Goal: Communication & Community: Answer question/provide support

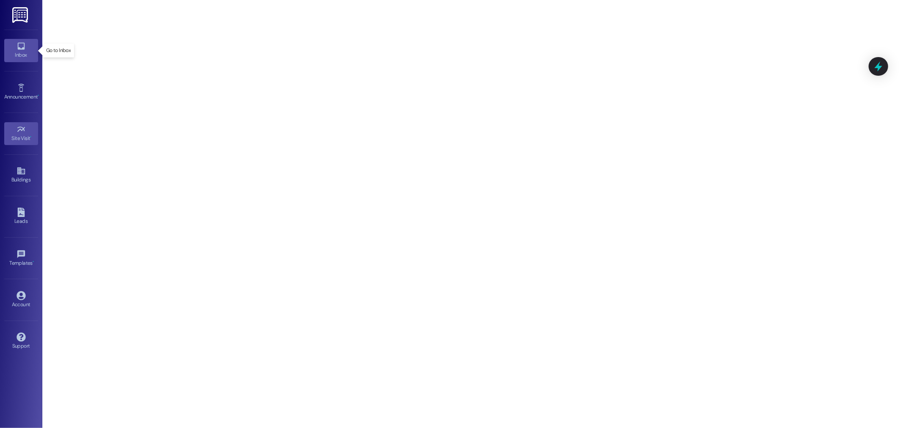
click at [17, 41] on icon at bounding box center [21, 45] width 9 height 9
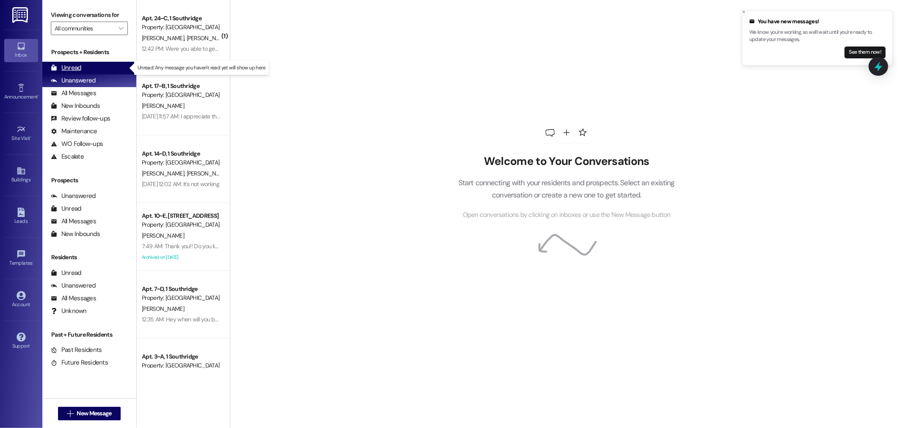
click at [69, 68] on div "Unread" at bounding box center [66, 67] width 30 height 9
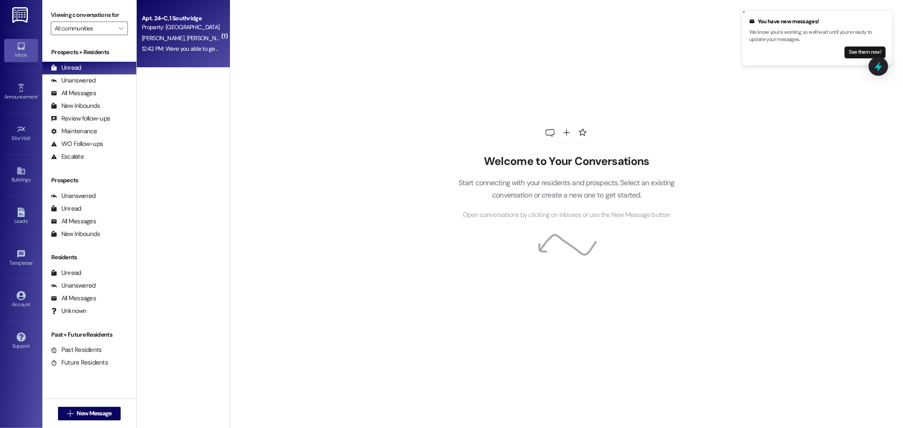
click at [171, 44] on div "12:42 PM: Were you able to get a hold of her? 12:42 PM: Were you able to get a …" at bounding box center [181, 49] width 80 height 11
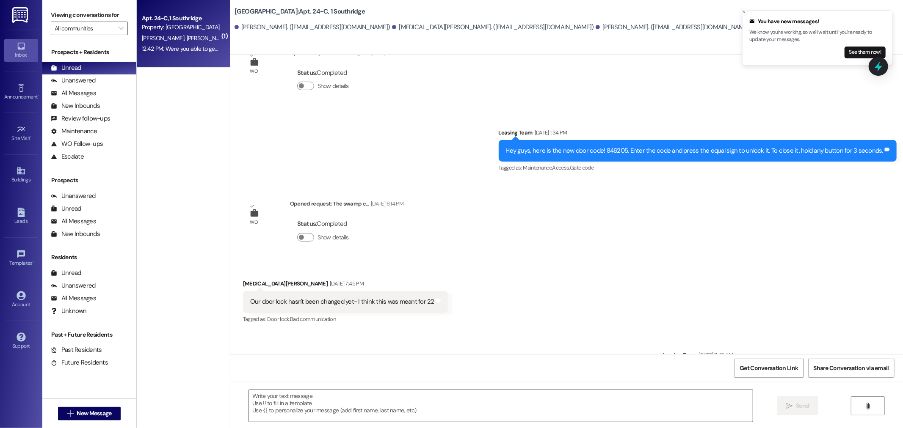
scroll to position [6294, 0]
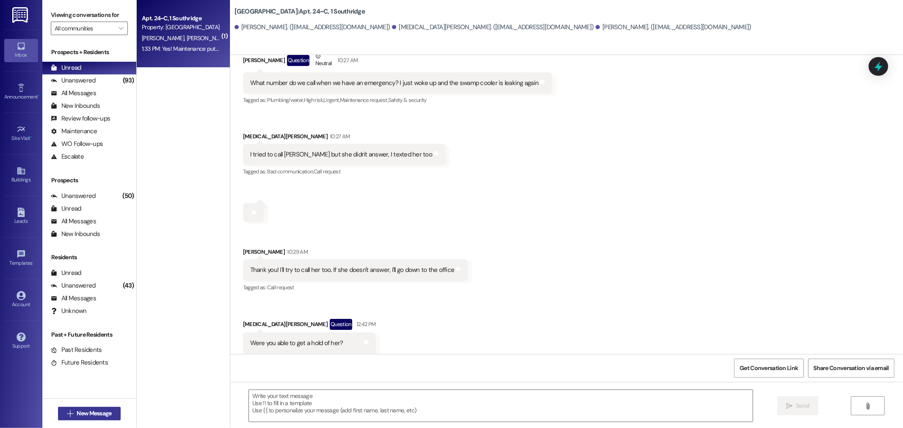
click at [77, 413] on span "New Message" at bounding box center [94, 413] width 35 height 9
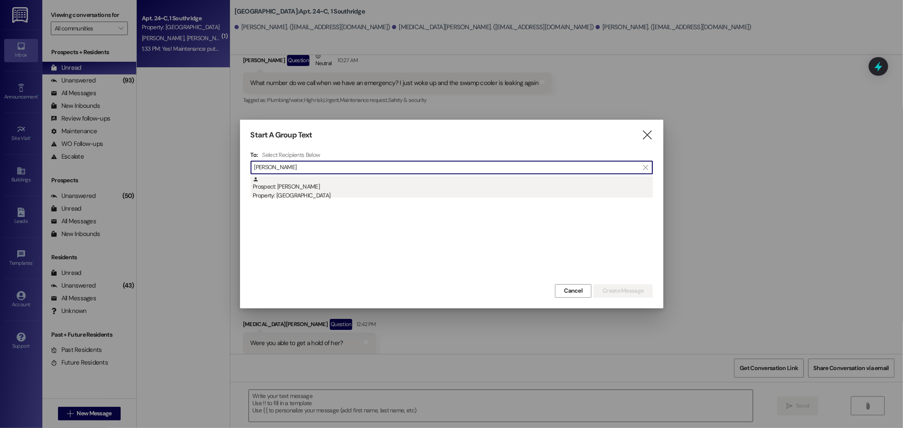
click at [303, 187] on div "Prospect: [PERSON_NAME] Property: [GEOGRAPHIC_DATA]" at bounding box center [453, 188] width 400 height 24
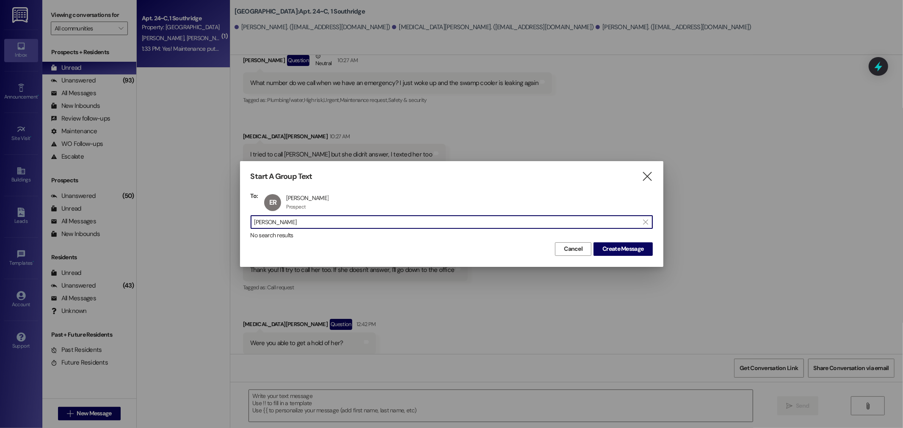
drag, startPoint x: 262, startPoint y: 223, endPoint x: 57, endPoint y: 205, distance: 205.6
click at [57, 205] on div "Start A Group Text  To: ER [PERSON_NAME] [PERSON_NAME] Prospect Prospect click…" at bounding box center [451, 214] width 903 height 428
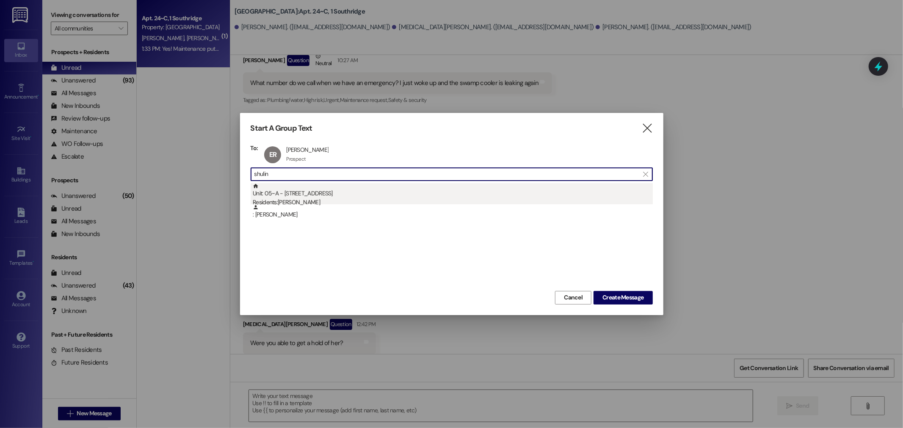
click at [312, 201] on div "Residents: [PERSON_NAME]" at bounding box center [453, 202] width 400 height 9
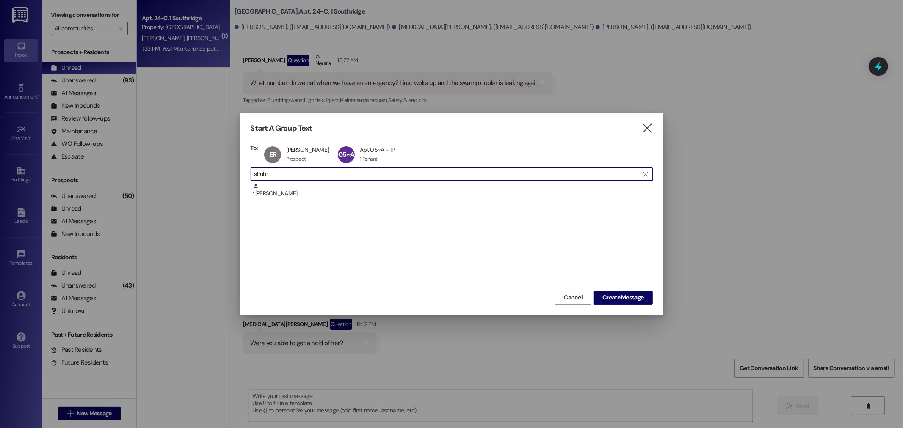
drag, startPoint x: 288, startPoint y: 174, endPoint x: 171, endPoint y: 174, distance: 116.8
click at [171, 174] on div "Start A Group Text  To: ER [PERSON_NAME] [PERSON_NAME] Prospect Prospect click…" at bounding box center [451, 214] width 903 height 428
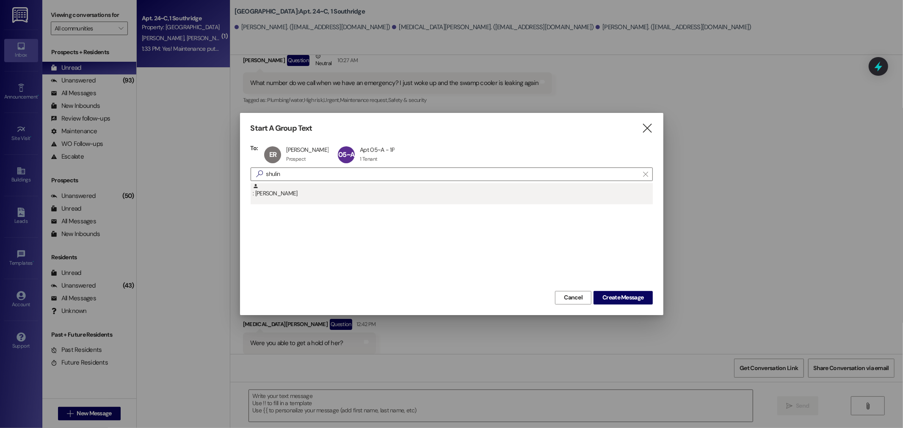
click at [277, 192] on div ": [PERSON_NAME]" at bounding box center [453, 190] width 400 height 15
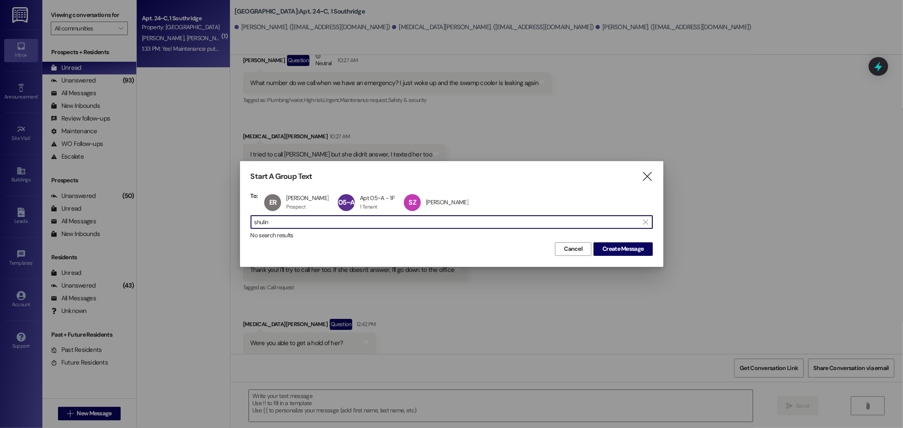
drag, startPoint x: 232, startPoint y: 222, endPoint x: 172, endPoint y: 223, distance: 59.7
click at [178, 224] on div "Start A Group Text  To: ER [PERSON_NAME] [PERSON_NAME] Prospect Prospect click…" at bounding box center [451, 214] width 903 height 428
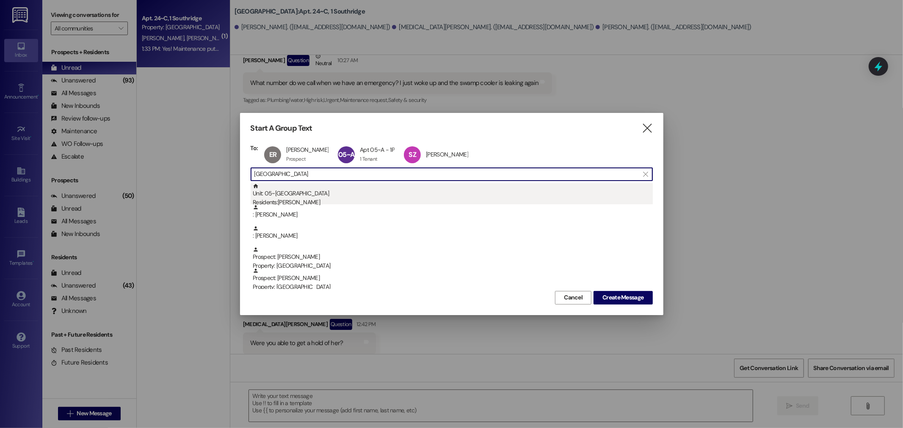
type input "[GEOGRAPHIC_DATA]"
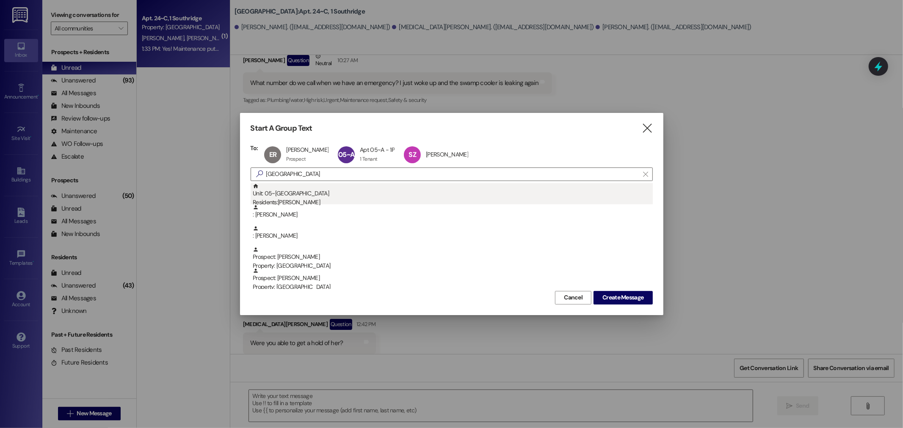
click at [282, 196] on div "Unit: 05~C - 1 Park Place Residents: [GEOGRAPHIC_DATA]" at bounding box center [453, 195] width 400 height 24
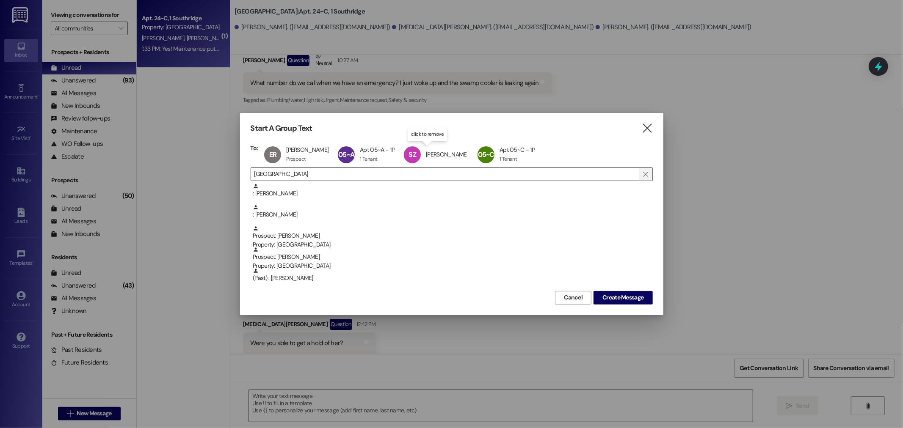
click at [646, 174] on icon "" at bounding box center [645, 174] width 5 height 7
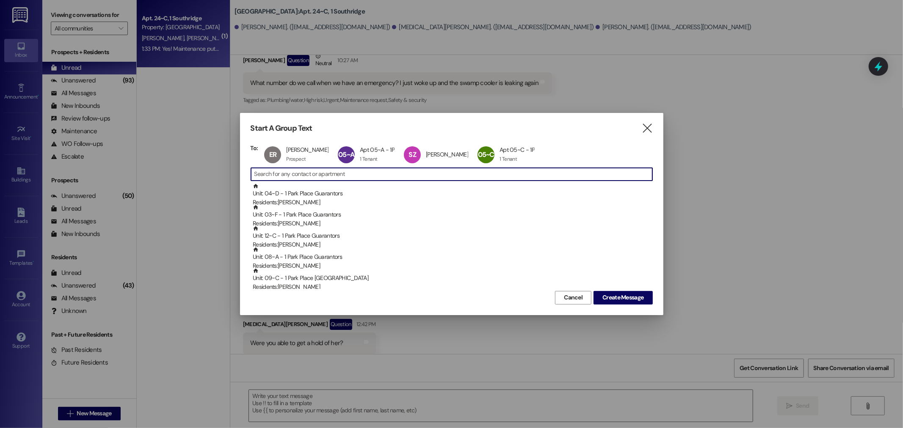
click at [264, 175] on input at bounding box center [453, 174] width 398 height 12
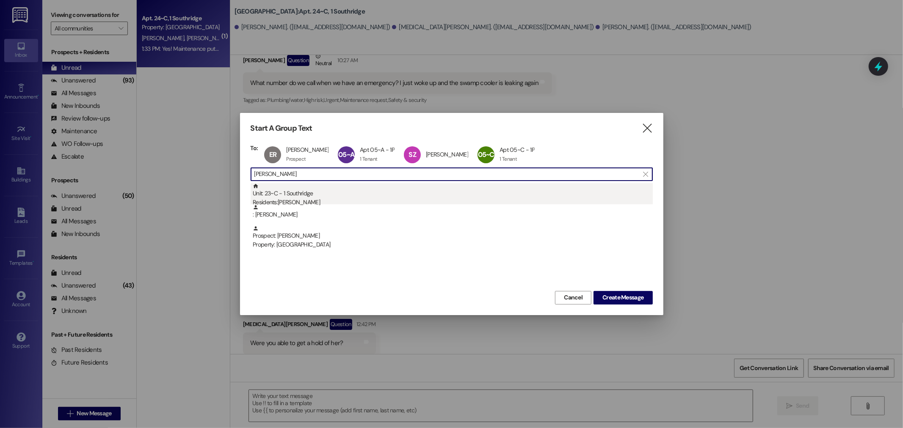
type input "[PERSON_NAME]"
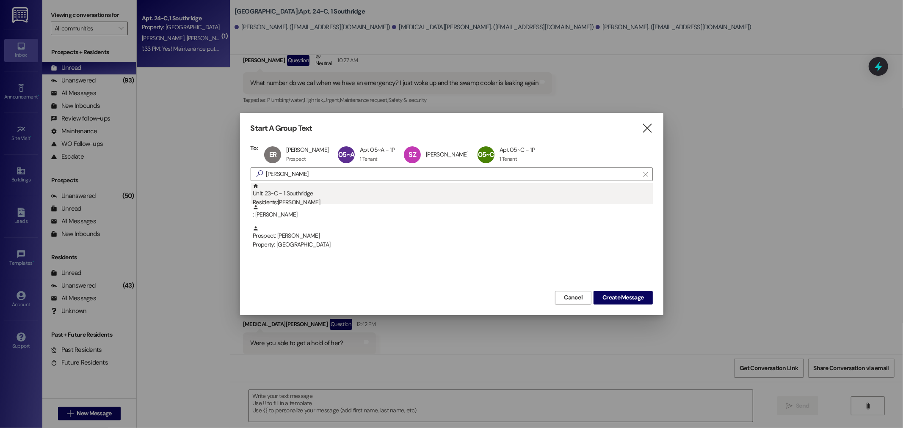
click at [306, 200] on div "Residents: [PERSON_NAME]" at bounding box center [453, 202] width 400 height 9
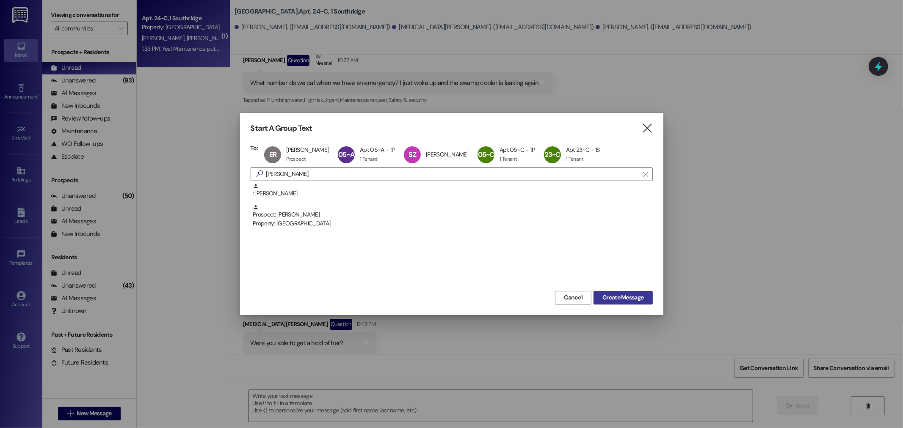
click at [632, 301] on span "Create Message" at bounding box center [622, 297] width 41 height 9
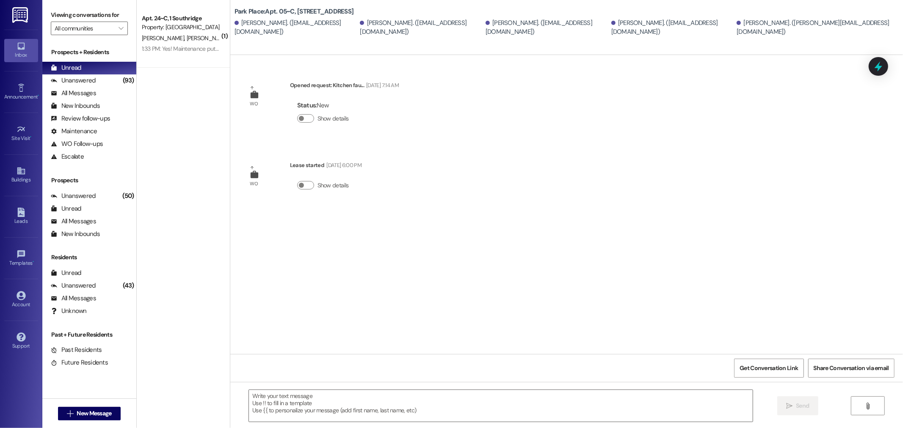
scroll to position [0, 0]
click at [845, 29] on div "[PERSON_NAME]. ([EMAIL_ADDRESS][DOMAIN_NAME]) [PERSON_NAME]. ([EMAIL_ADDRESS][D…" at bounding box center [568, 27] width 668 height 17
click at [267, 403] on textarea at bounding box center [501, 406] width 504 height 32
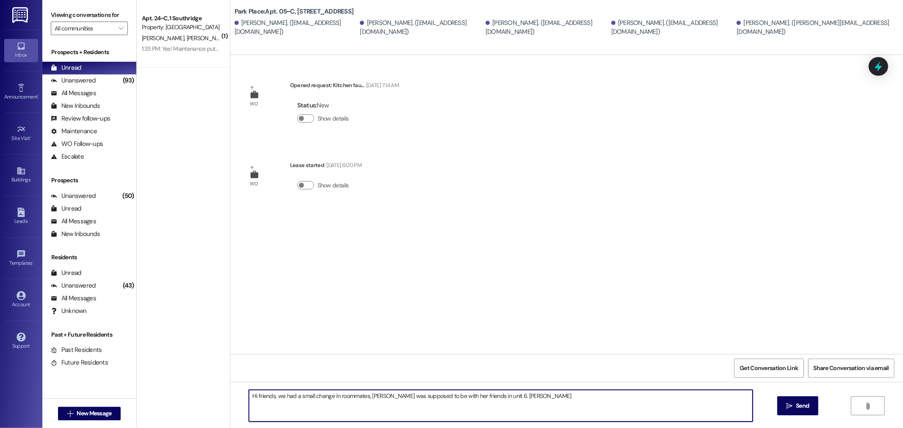
type textarea "Hi friends, we had a small change in roommates, [PERSON_NAME] was supposed to b…"
